Goal: Task Accomplishment & Management: Use online tool/utility

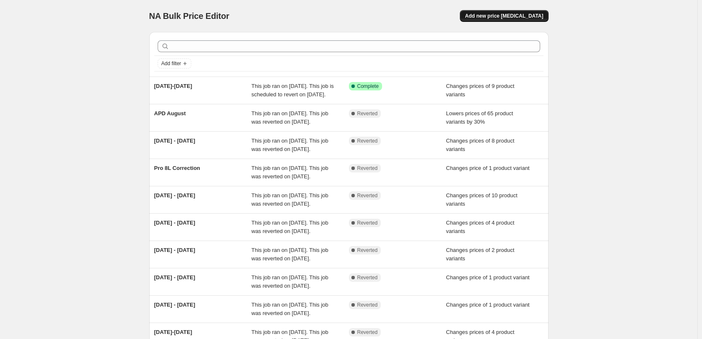
click at [527, 14] on span "Add new price [MEDICAL_DATA]" at bounding box center [504, 16] width 78 height 7
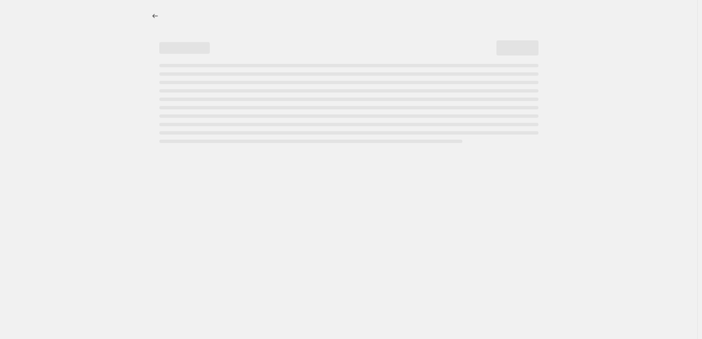
select select "percentage"
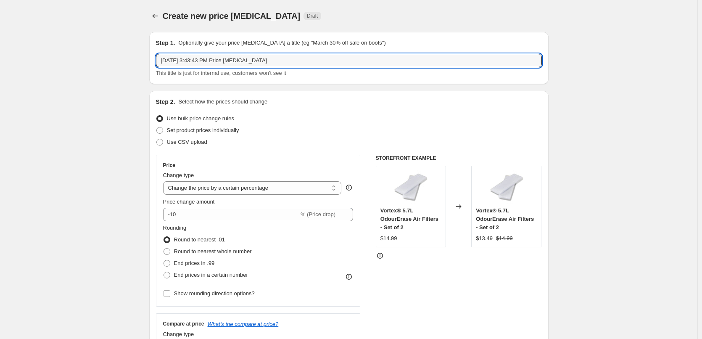
drag, startPoint x: 191, startPoint y: 52, endPoint x: 133, endPoint y: 60, distance: 58.6
paste input "INSTANT POT® PRO CRISP™ + AIR FRYER 8L"
type input "INSTANT POT® PRO CRISP™ + AIR FRYER 8L"
click at [161, 131] on span at bounding box center [159, 130] width 7 height 7
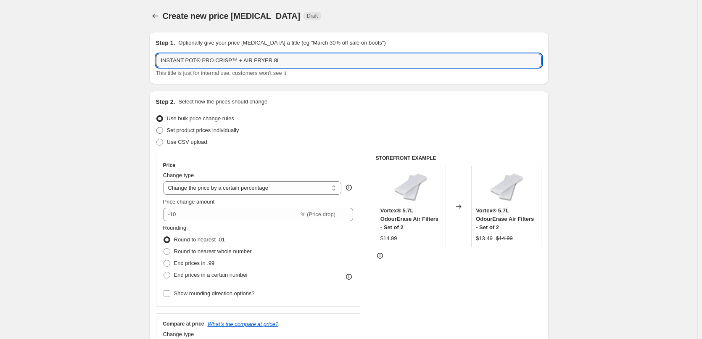
click at [157, 127] on input "Set product prices individually" at bounding box center [156, 127] width 0 height 0
radio input "true"
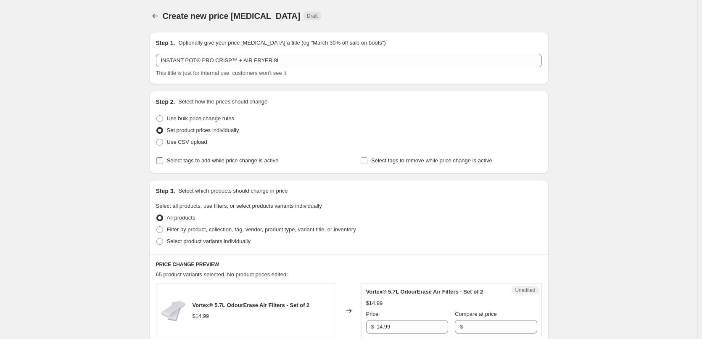
click at [163, 162] on input "Select tags to add while price change is active" at bounding box center [159, 160] width 7 height 7
checkbox input "true"
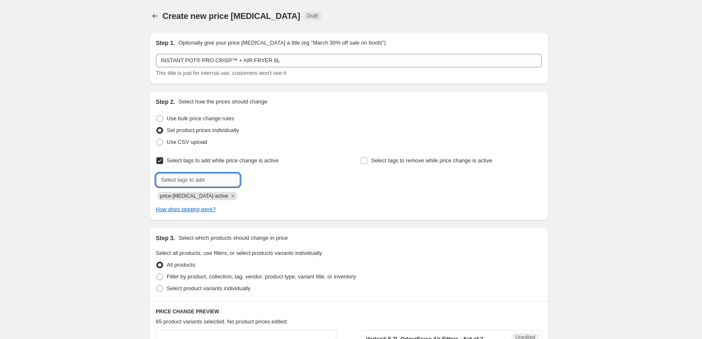
click at [177, 176] on input "text" at bounding box center [198, 179] width 84 height 13
type input "sale"
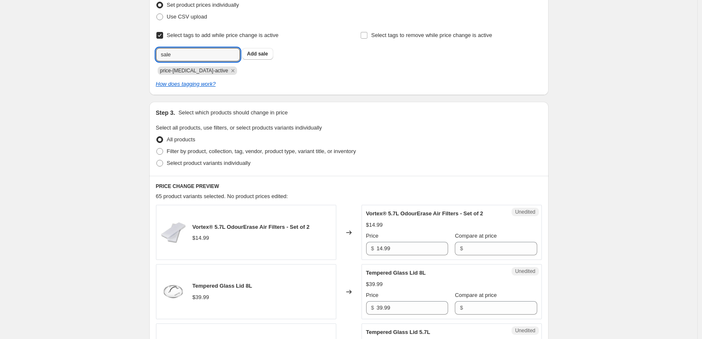
scroll to position [126, 0]
click at [178, 163] on span "Select product variants individually" at bounding box center [209, 162] width 84 height 6
click at [157, 159] on input "Select product variants individually" at bounding box center [156, 159] width 0 height 0
radio input "true"
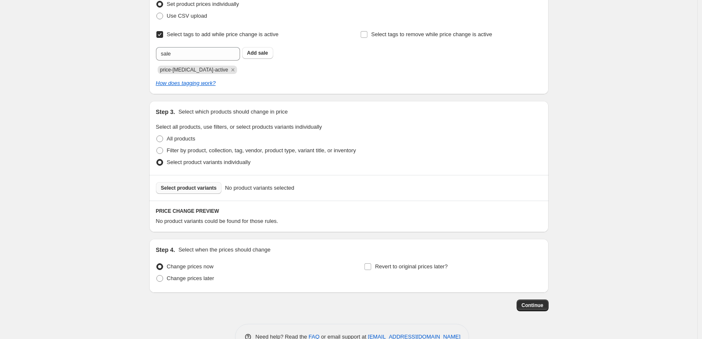
click at [191, 190] on span "Select product variants" at bounding box center [189, 188] width 56 height 7
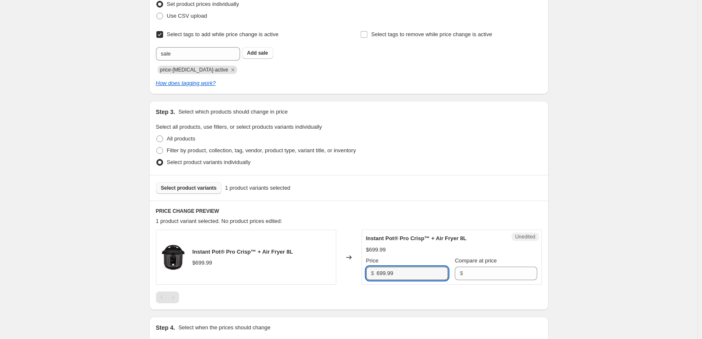
drag, startPoint x: 357, startPoint y: 272, endPoint x: 314, endPoint y: 268, distance: 43.0
click at [314, 268] on div "Instant Pot® Pro Crisp™ + Air Fryer 8L $699.99 Changed to Unedited Instant Pot®…" at bounding box center [349, 257] width 386 height 55
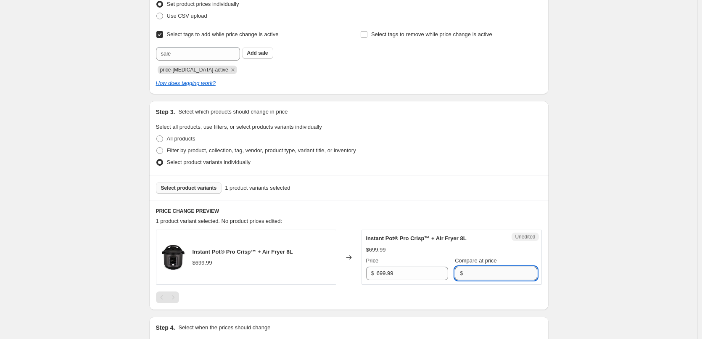
click at [480, 271] on input "Compare at price" at bounding box center [500, 272] width 71 height 13
paste input "699.99"
type input "699.99"
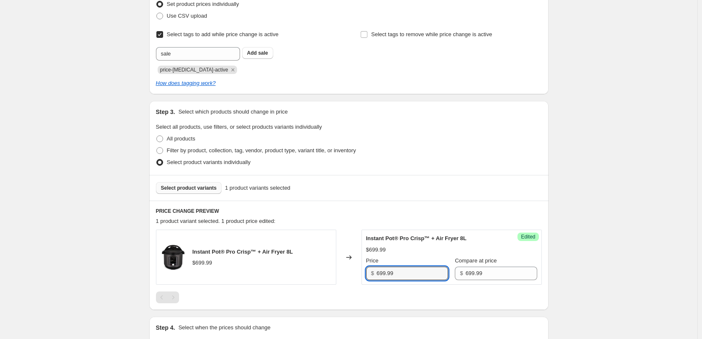
drag, startPoint x: 413, startPoint y: 270, endPoint x: 358, endPoint y: 271, distance: 55.1
click at [358, 271] on div "Instant Pot® Pro Crisp™ + Air Fryer 8L $699.99 Changed to Success Edited Instan…" at bounding box center [349, 257] width 386 height 55
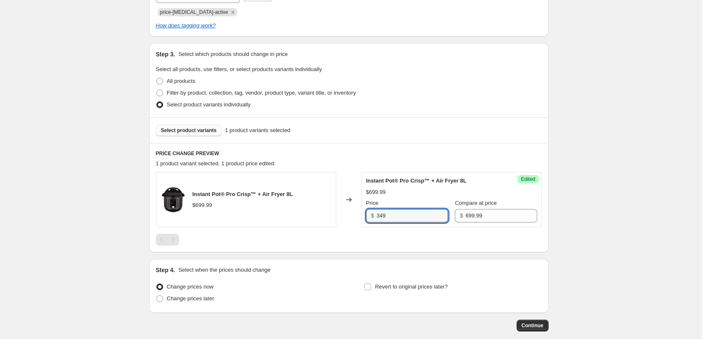
scroll to position [227, 0]
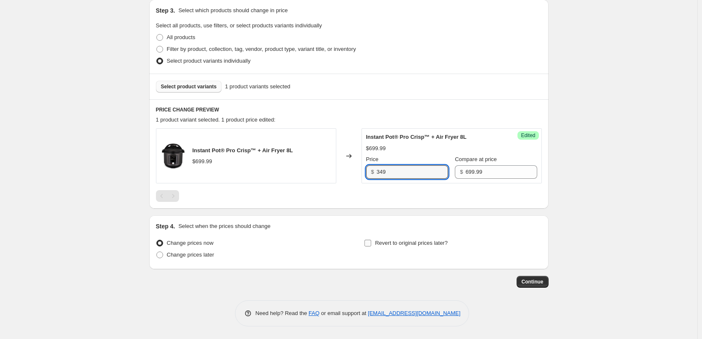
type input "349"
click at [371, 245] on input "Revert to original prices later?" at bounding box center [367, 243] width 7 height 7
checkbox input "true"
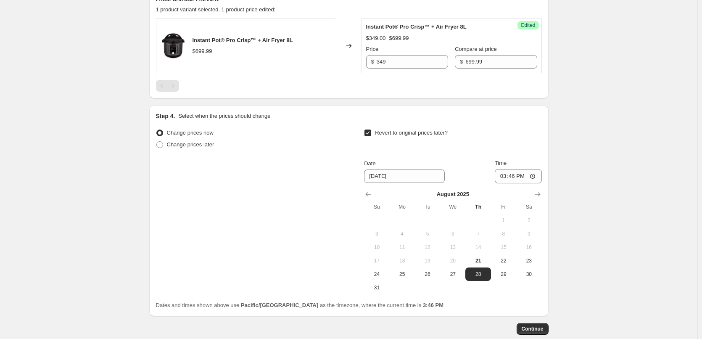
scroll to position [354, 0]
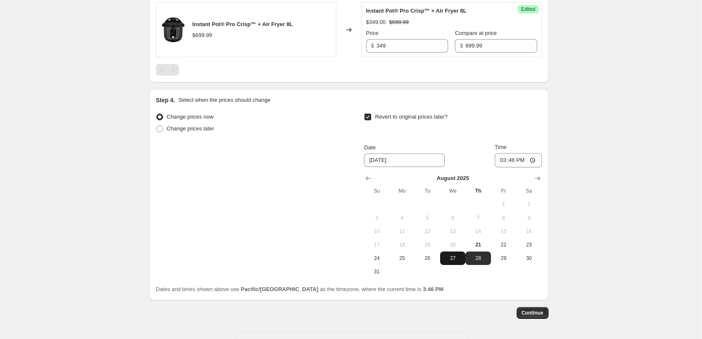
click at [456, 261] on span "27" at bounding box center [452, 258] width 18 height 7
type input "[DATE]"
click at [501, 159] on input "15:46" at bounding box center [518, 160] width 47 height 14
type input "23:55"
click at [530, 310] on span "Continue" at bounding box center [533, 312] width 22 height 7
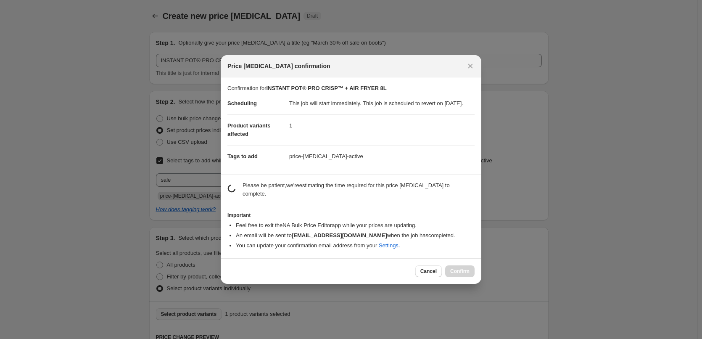
scroll to position [0, 0]
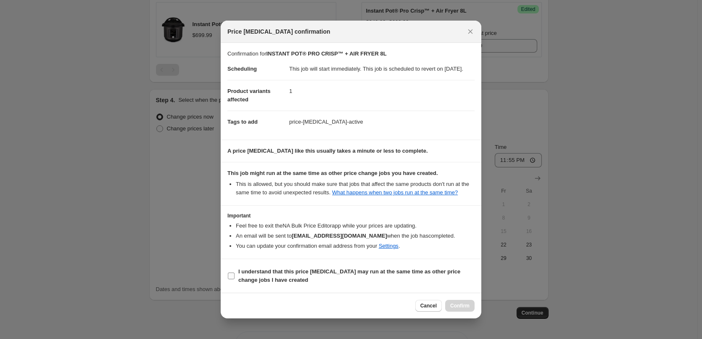
click at [231, 277] on input "I understand that this price [MEDICAL_DATA] may run at the same time as other p…" at bounding box center [231, 275] width 7 height 7
checkbox input "true"
click at [451, 309] on button "Confirm" at bounding box center [459, 306] width 29 height 12
